Goal: Transaction & Acquisition: Book appointment/travel/reservation

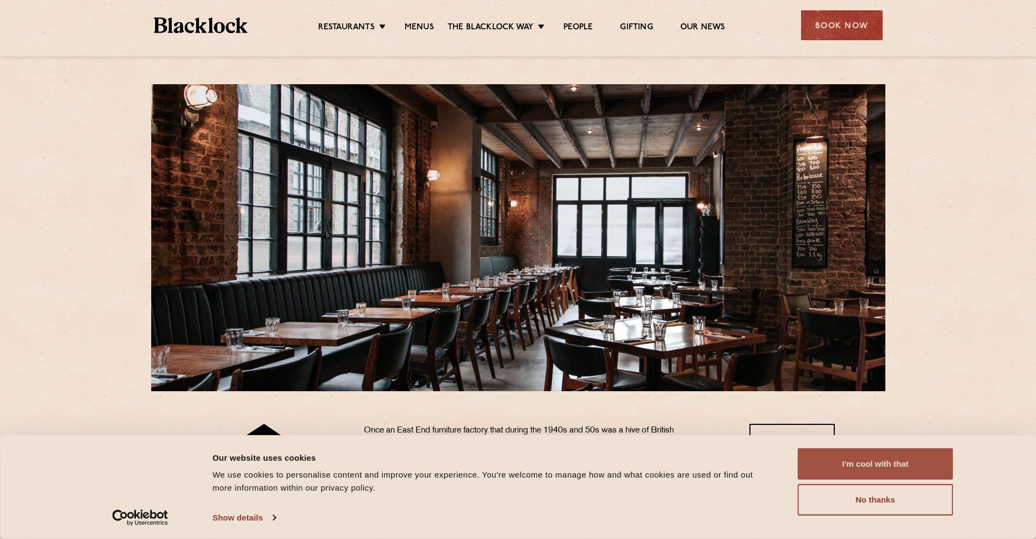
click at [880, 461] on button "I'm cool with that" at bounding box center [874, 464] width 155 height 32
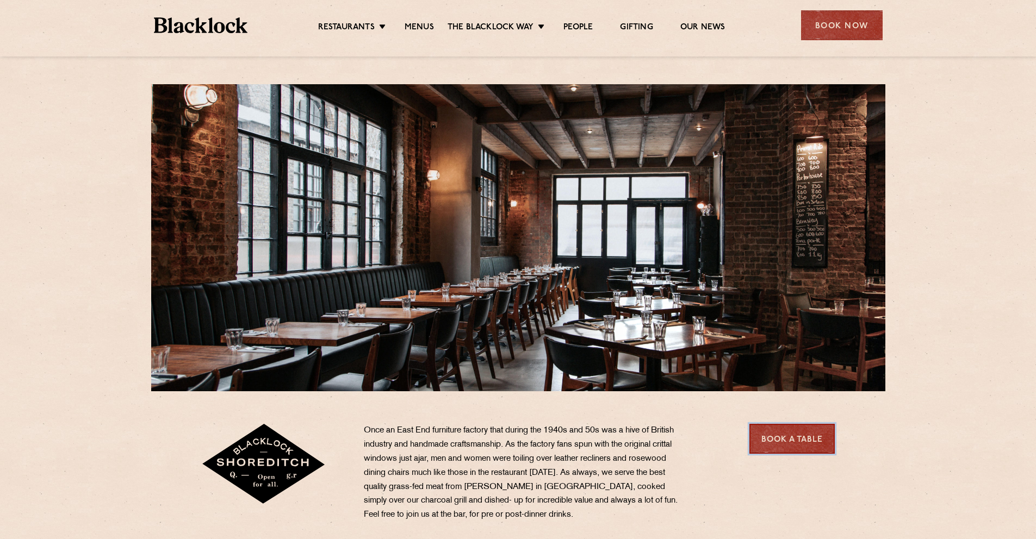
click at [798, 441] on link "Book a Table" at bounding box center [791, 439] width 85 height 30
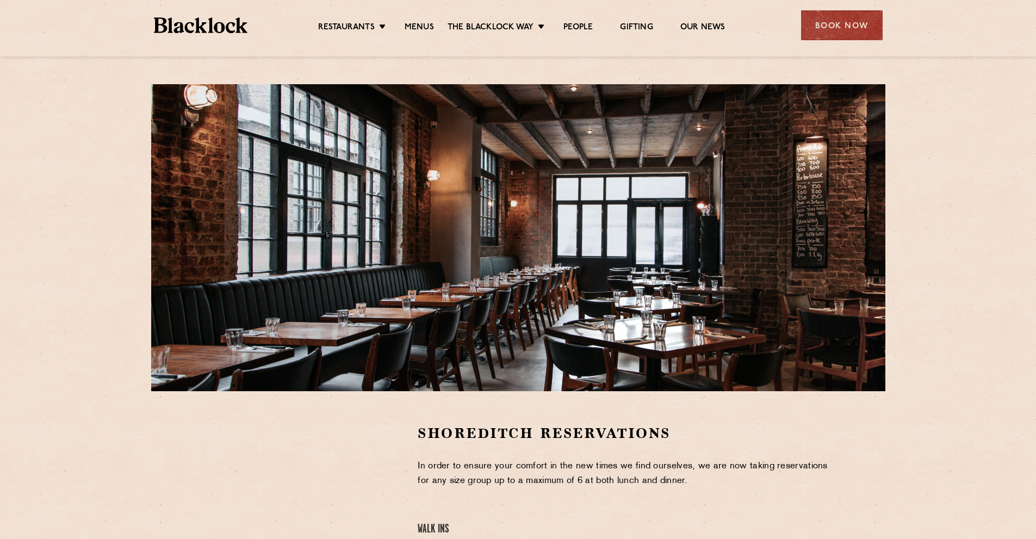
scroll to position [182, 0]
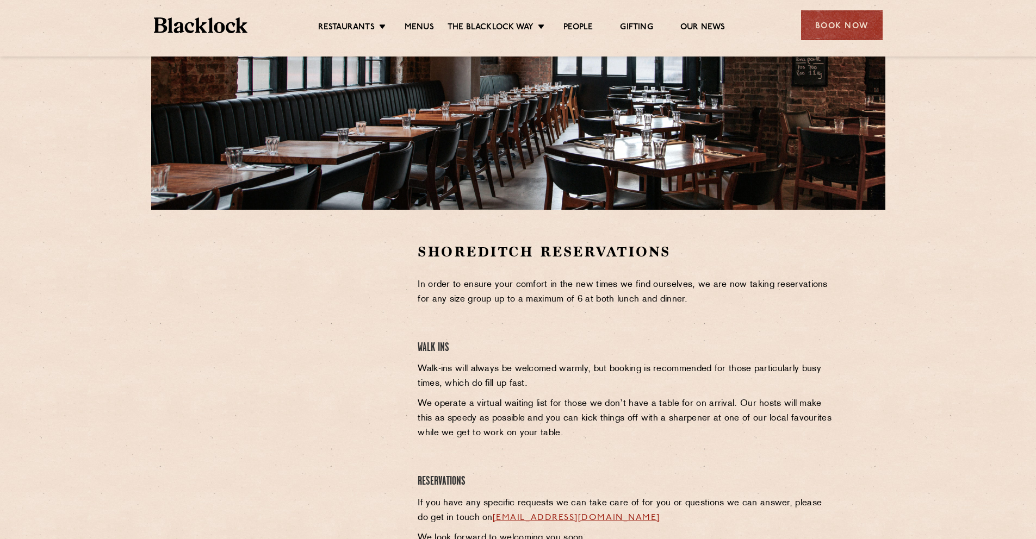
click at [165, 371] on section "Shoreditch Reservations In order to ensure your comfort in the new times we fin…" at bounding box center [518, 397] width 1036 height 374
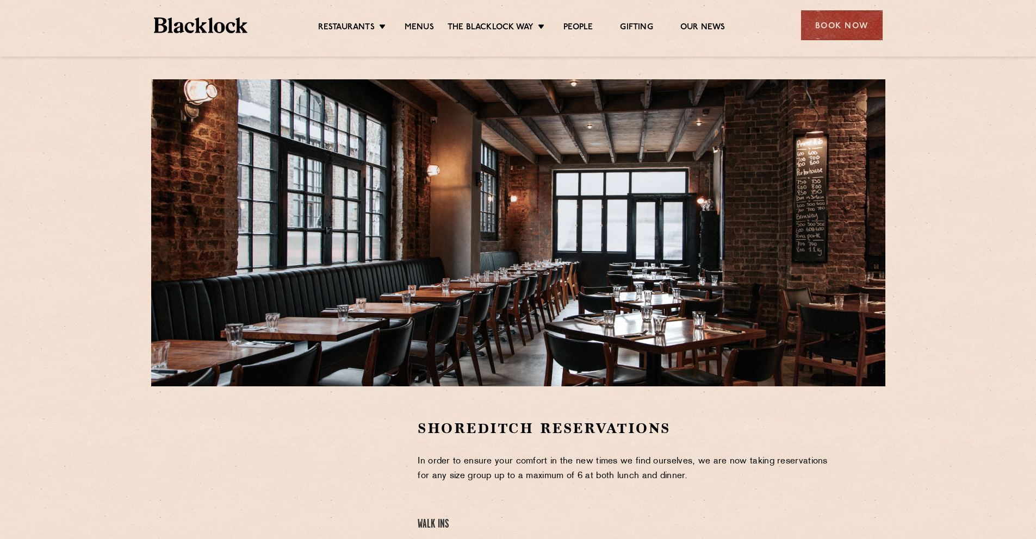
scroll to position [0, 0]
